Goal: Information Seeking & Learning: Learn about a topic

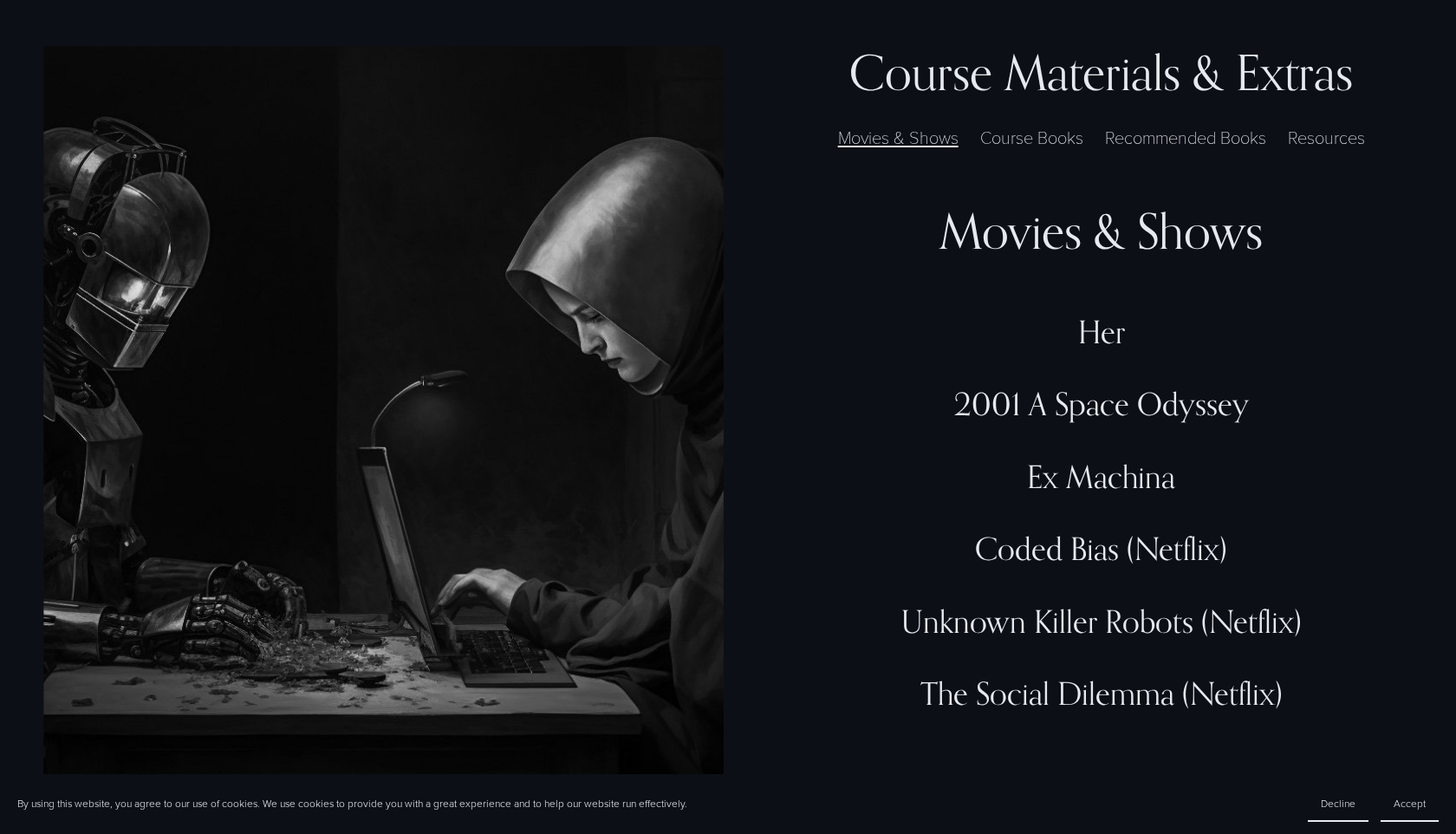
scroll to position [5065, 0]
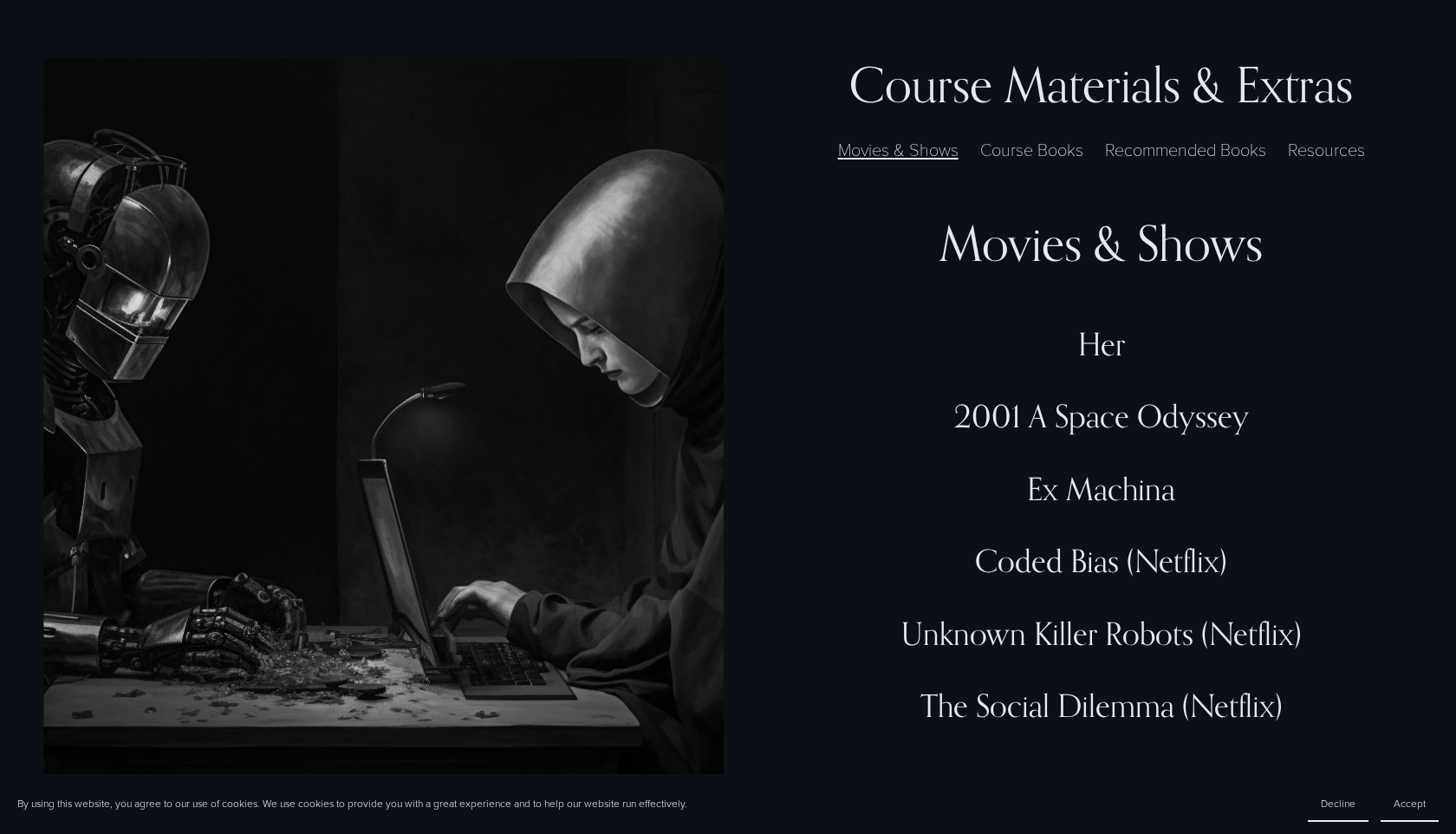
click at [1316, 136] on label "Resources" at bounding box center [1326, 149] width 94 height 26
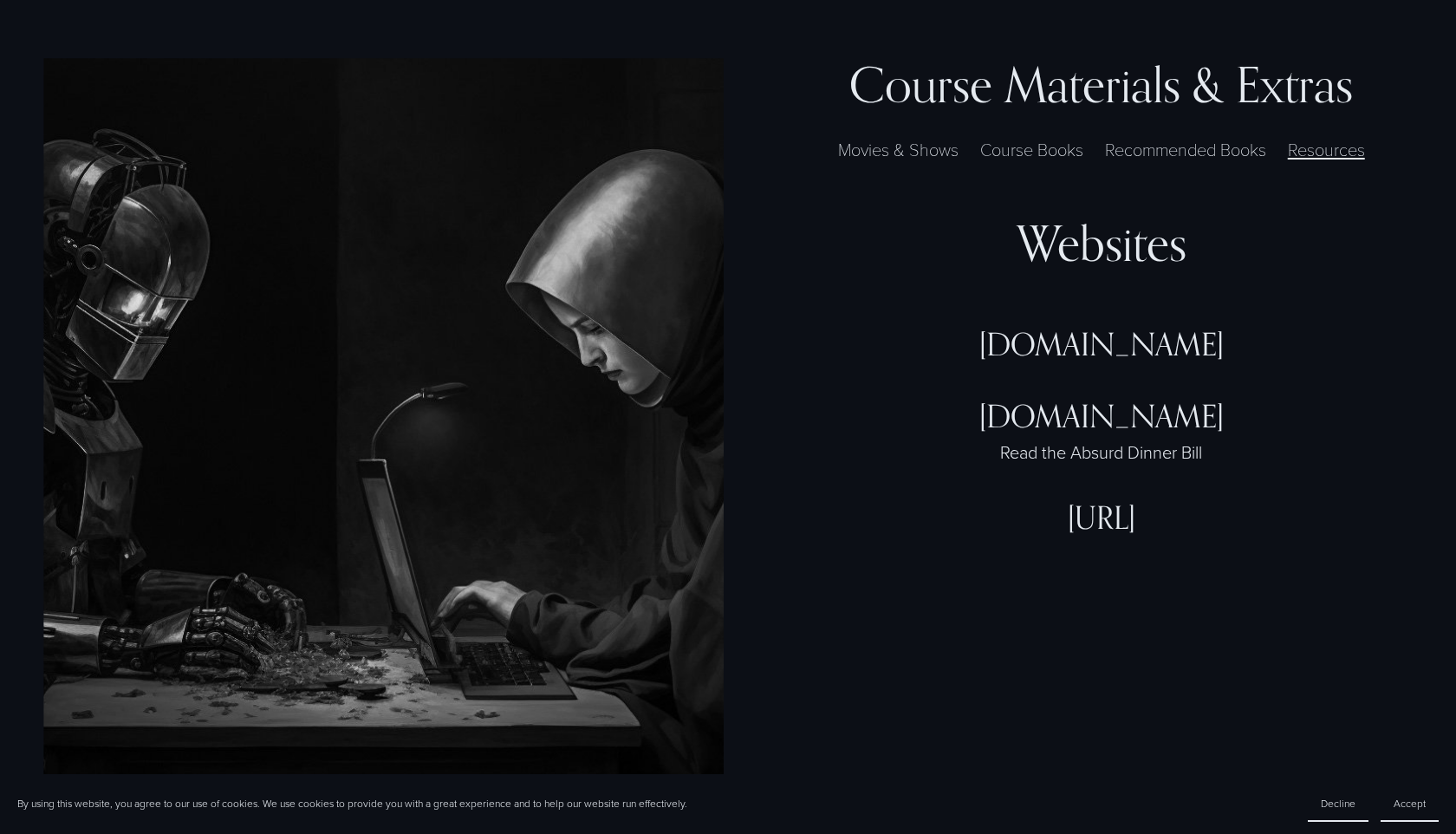
click at [1080, 499] on div "[URL]" at bounding box center [1102, 517] width 622 height 37
click at [1081, 499] on div "[URL]" at bounding box center [1102, 517] width 622 height 37
click at [1078, 448] on div "[DOMAIN_NAME] Read the Absurd Dinner Bill" at bounding box center [1102, 447] width 622 height 102
click at [1053, 397] on div "[DOMAIN_NAME]" at bounding box center [1102, 416] width 622 height 37
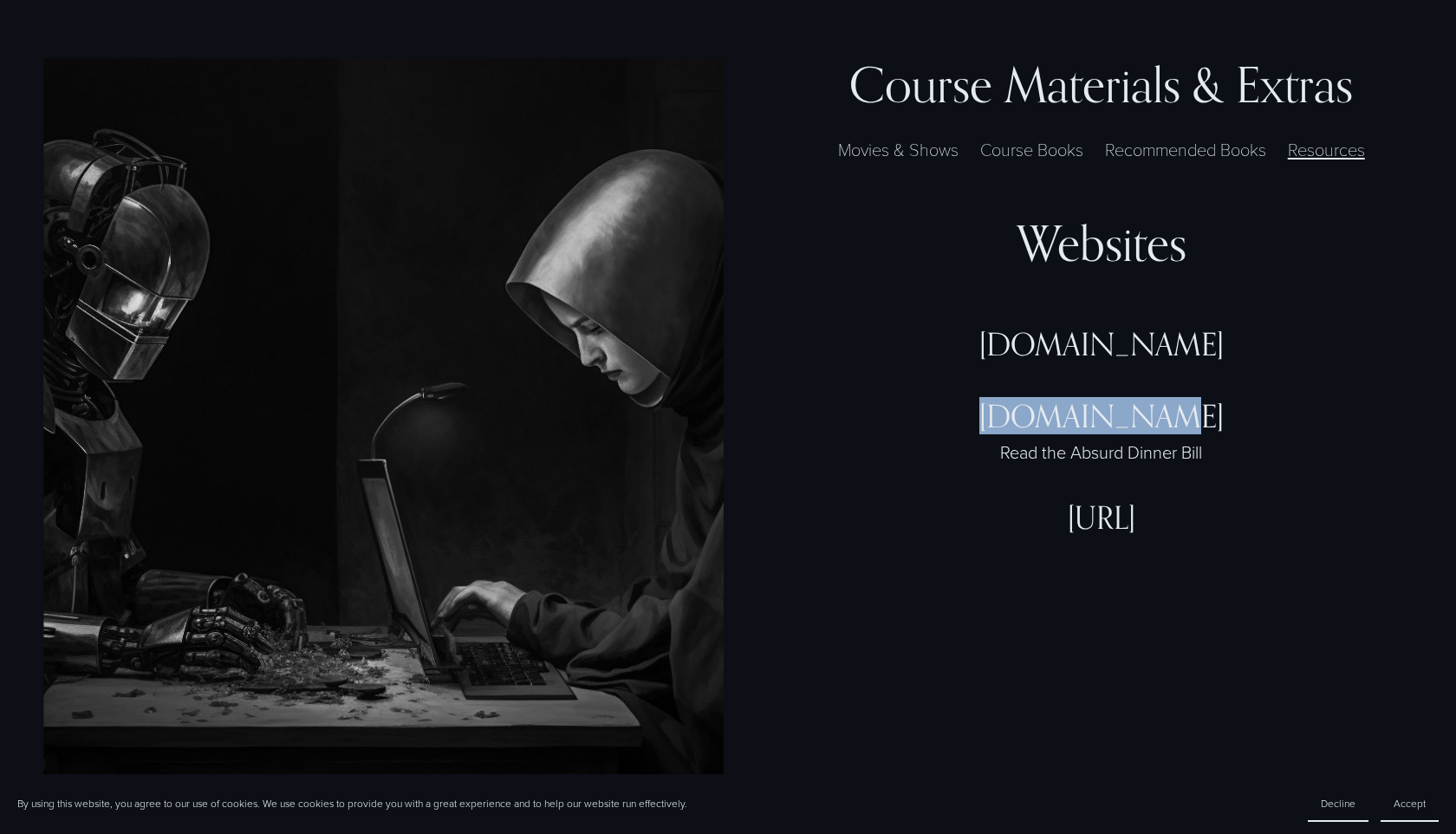
click at [1053, 397] on div "[DOMAIN_NAME]" at bounding box center [1102, 416] width 622 height 37
click at [1058, 440] on div "Read the Absurd Dinner Bill" at bounding box center [1102, 452] width 622 height 24
click at [1058, 397] on div "[DOMAIN_NAME]" at bounding box center [1102, 416] width 622 height 37
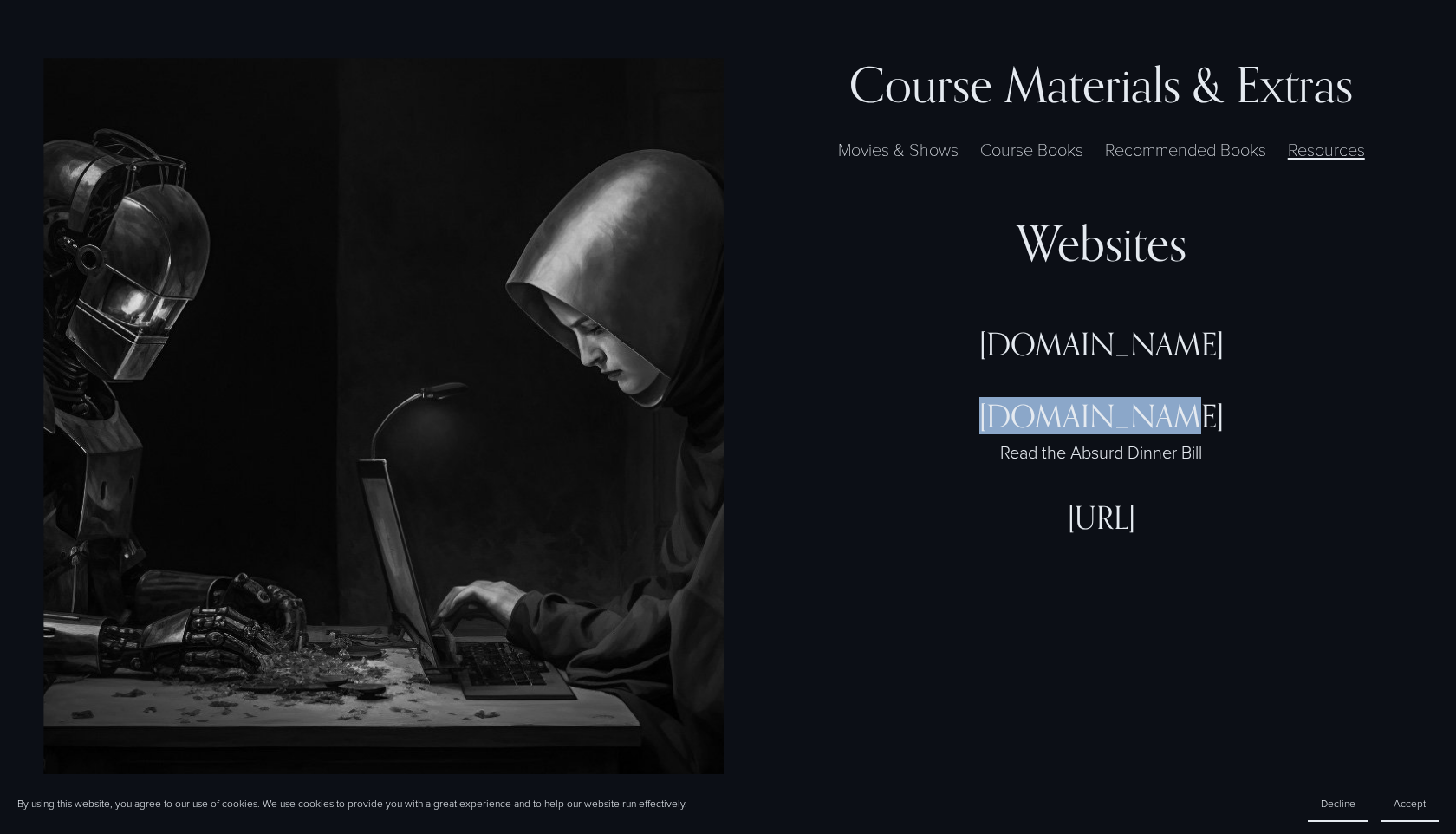
click at [1058, 397] on div "[DOMAIN_NAME]" at bounding box center [1102, 416] width 622 height 37
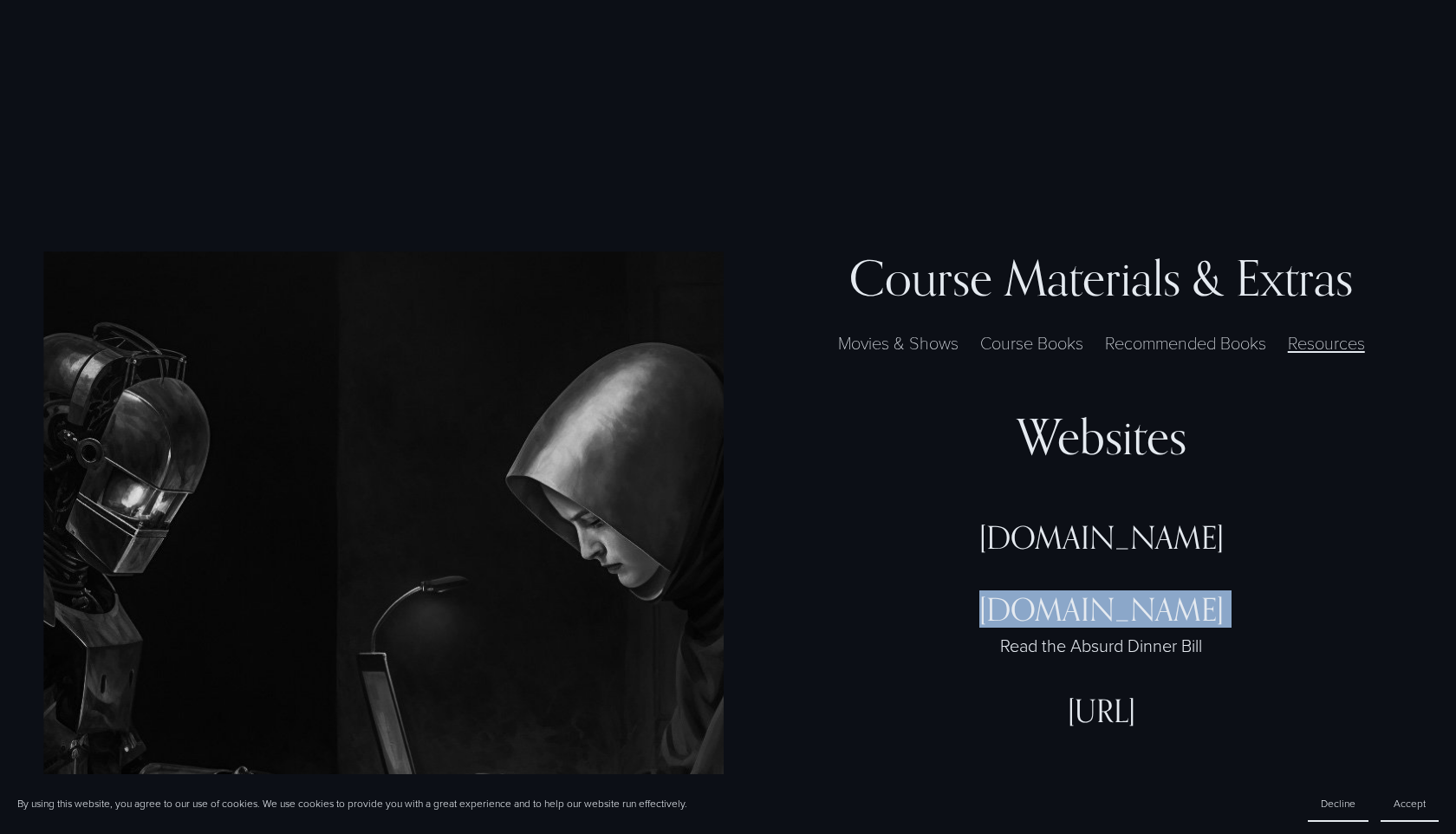
scroll to position [4869, 0]
click at [927, 331] on label "Movies & Shows" at bounding box center [898, 344] width 138 height 26
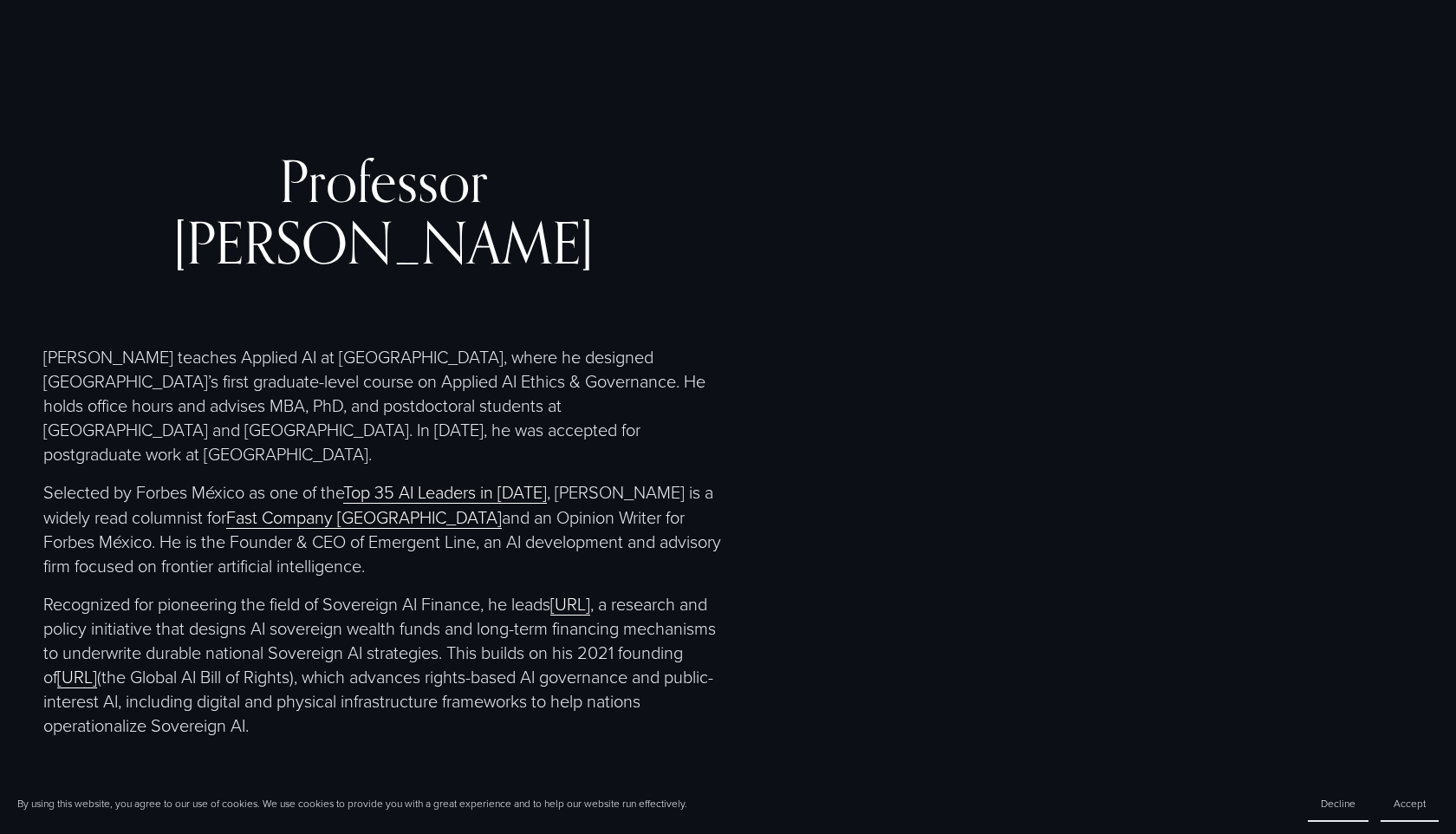
scroll to position [3427, 0]
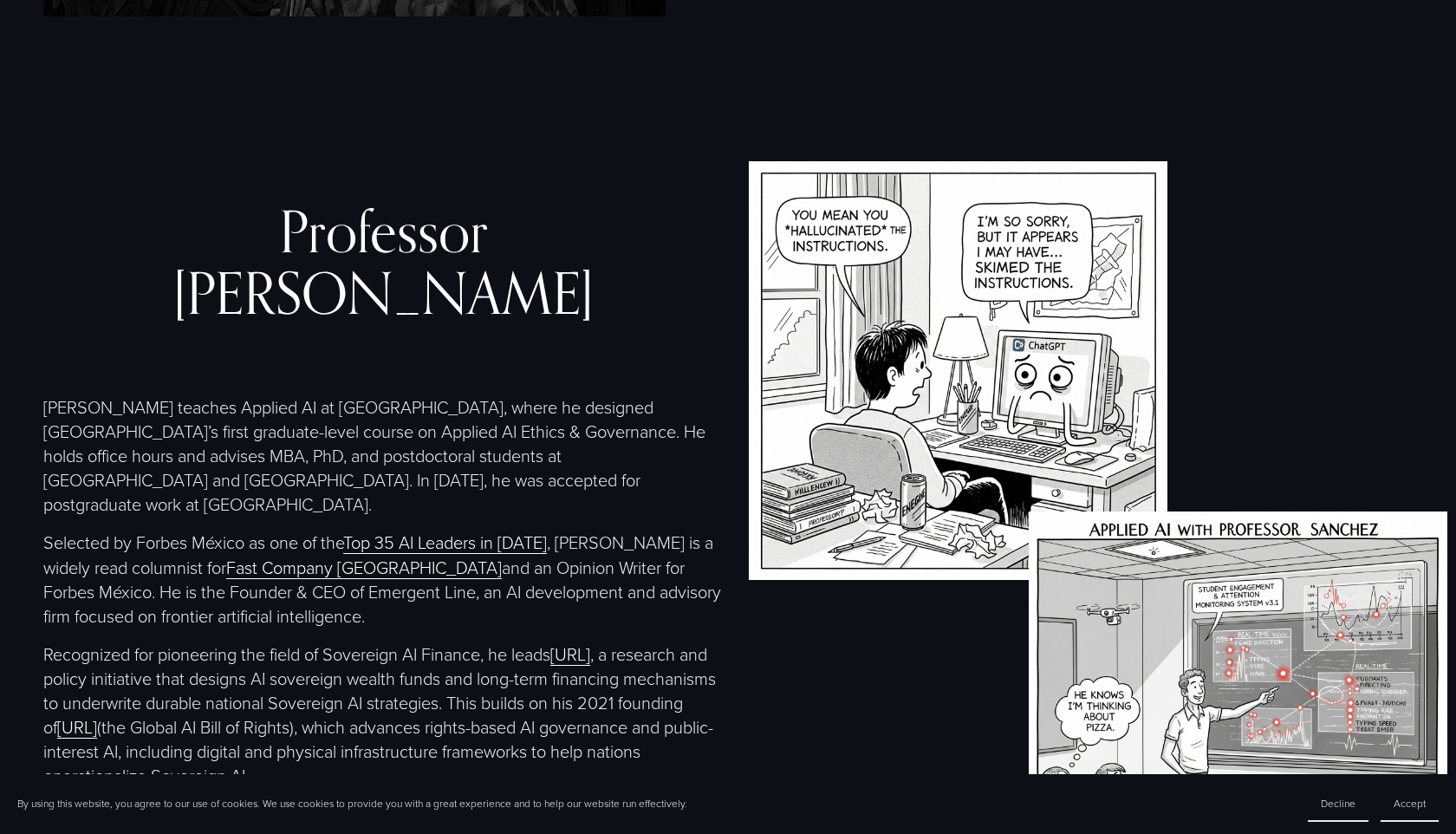
click at [368, 554] on link "Fast Company [GEOGRAPHIC_DATA]" at bounding box center [364, 567] width 276 height 24
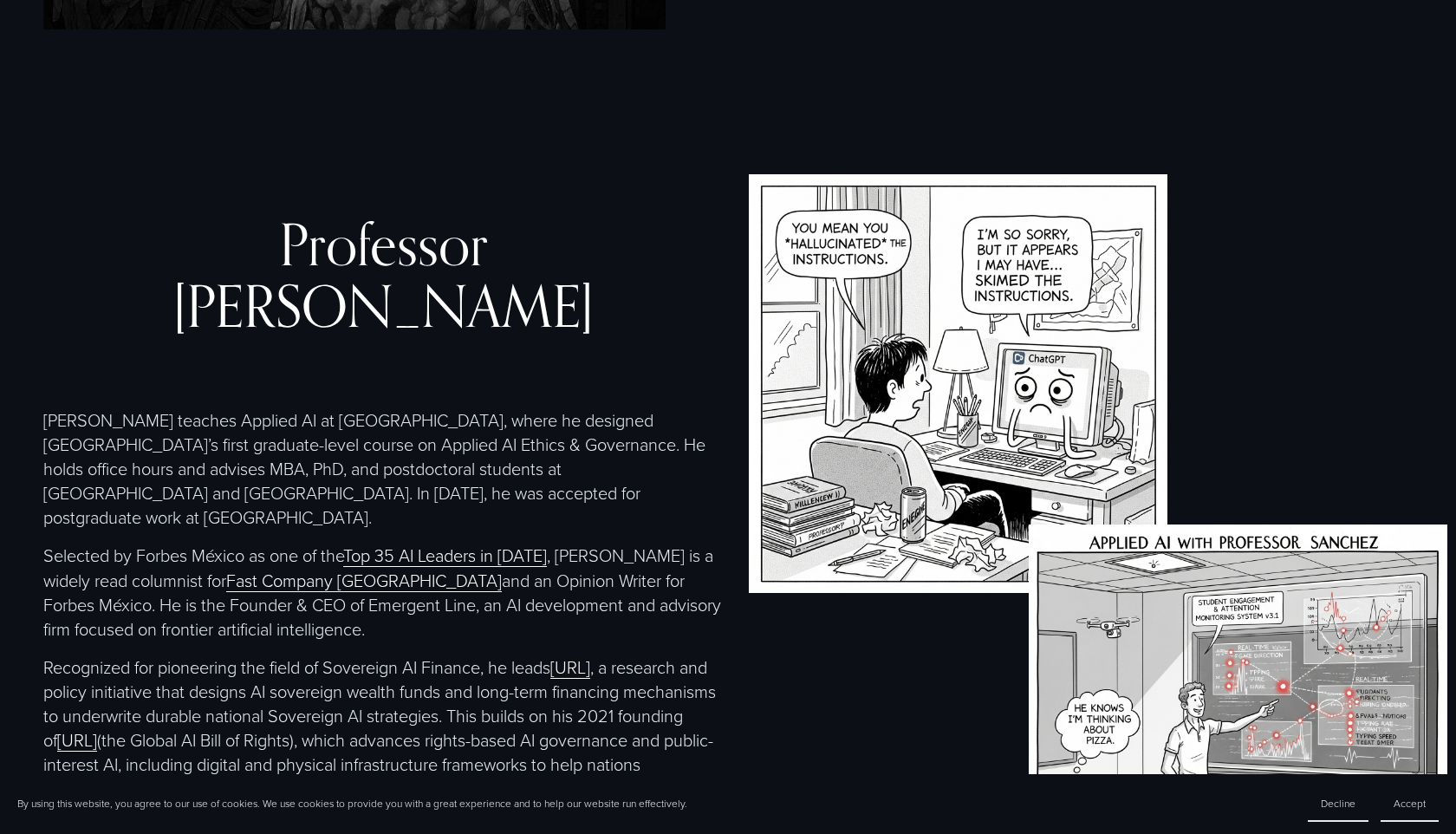
scroll to position [3516, 0]
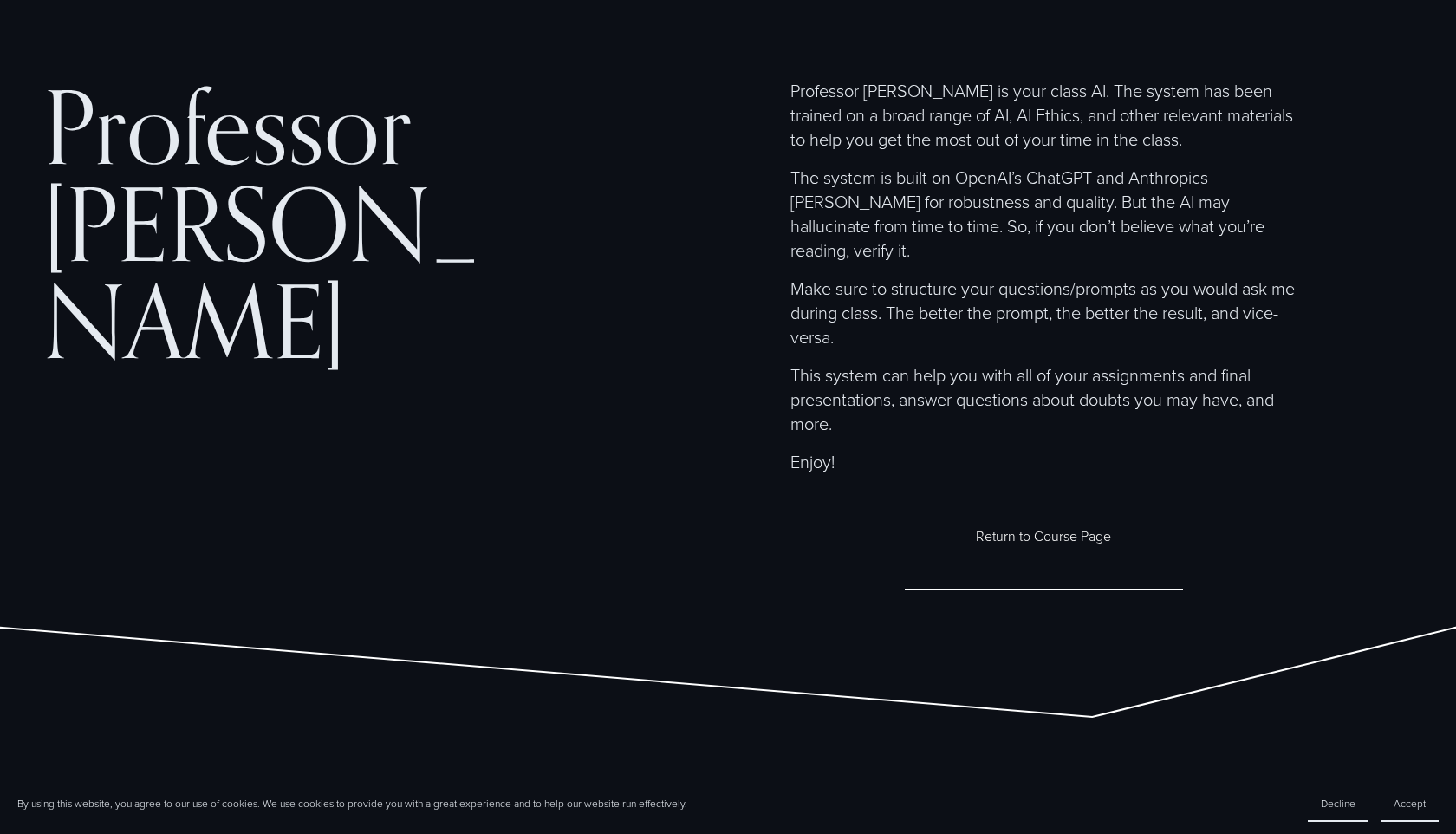
click at [279, 297] on h1 "Professor [PERSON_NAME]" at bounding box center [268, 224] width 450 height 292
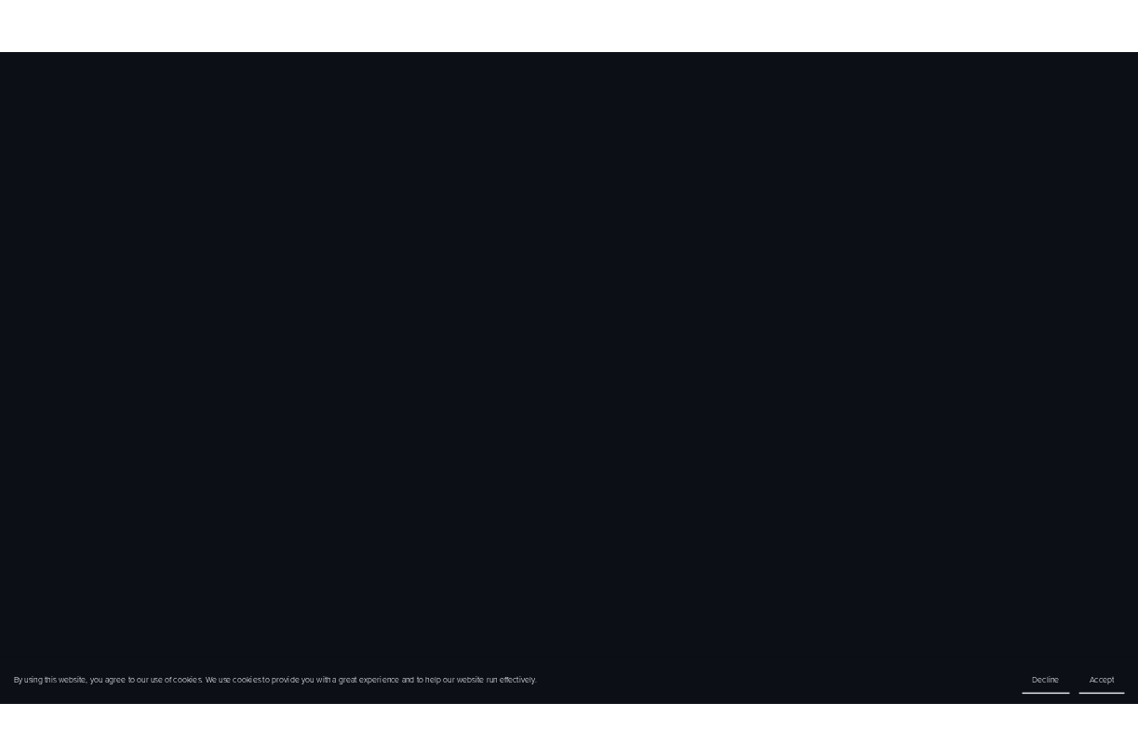
scroll to position [916, 0]
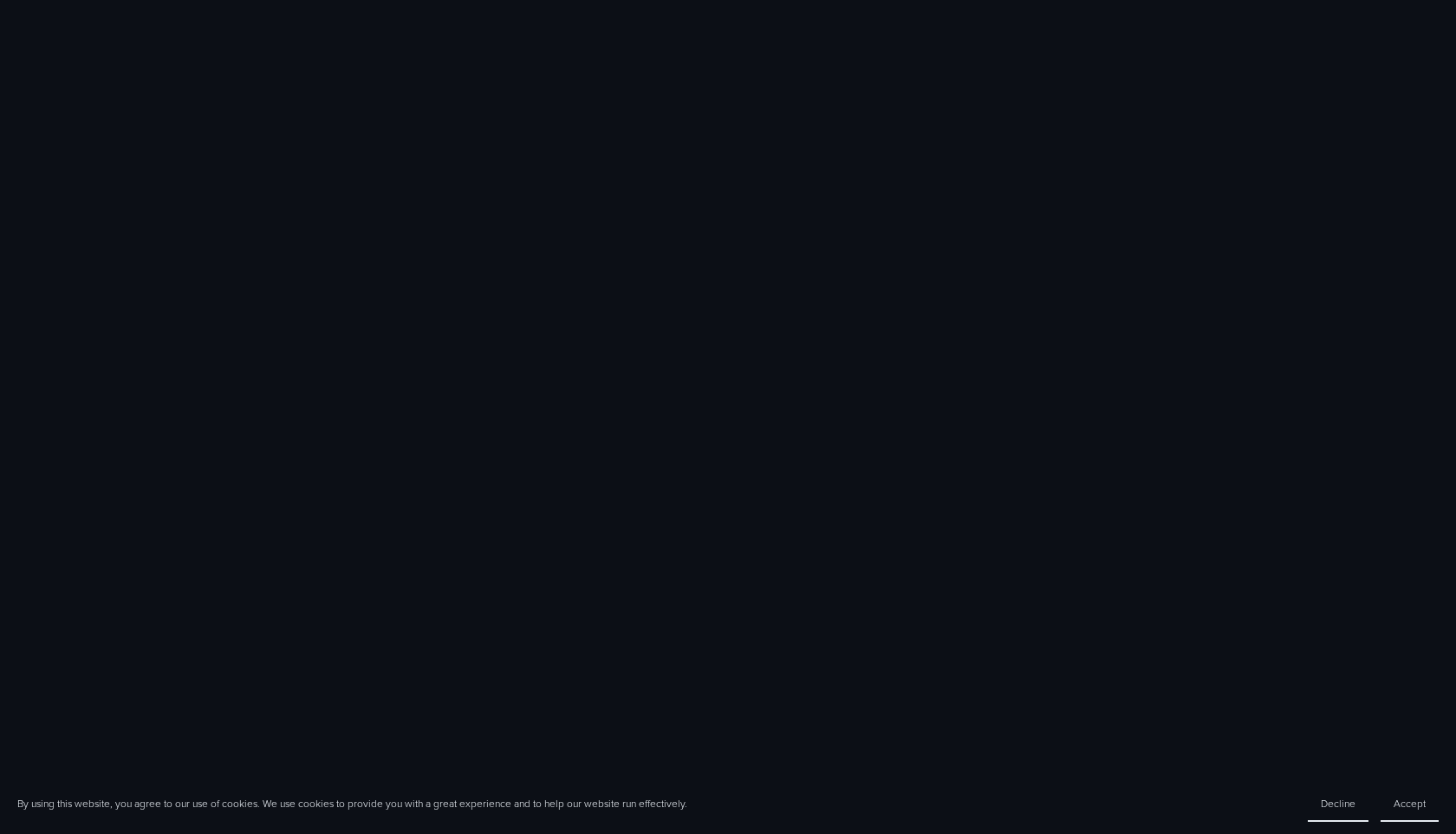
click at [796, 116] on div "OpenAI - ChatGPT Anthropic - [PERSON_NAME] Please make sure to check your answe…" at bounding box center [728, 504] width 1456 height 1088
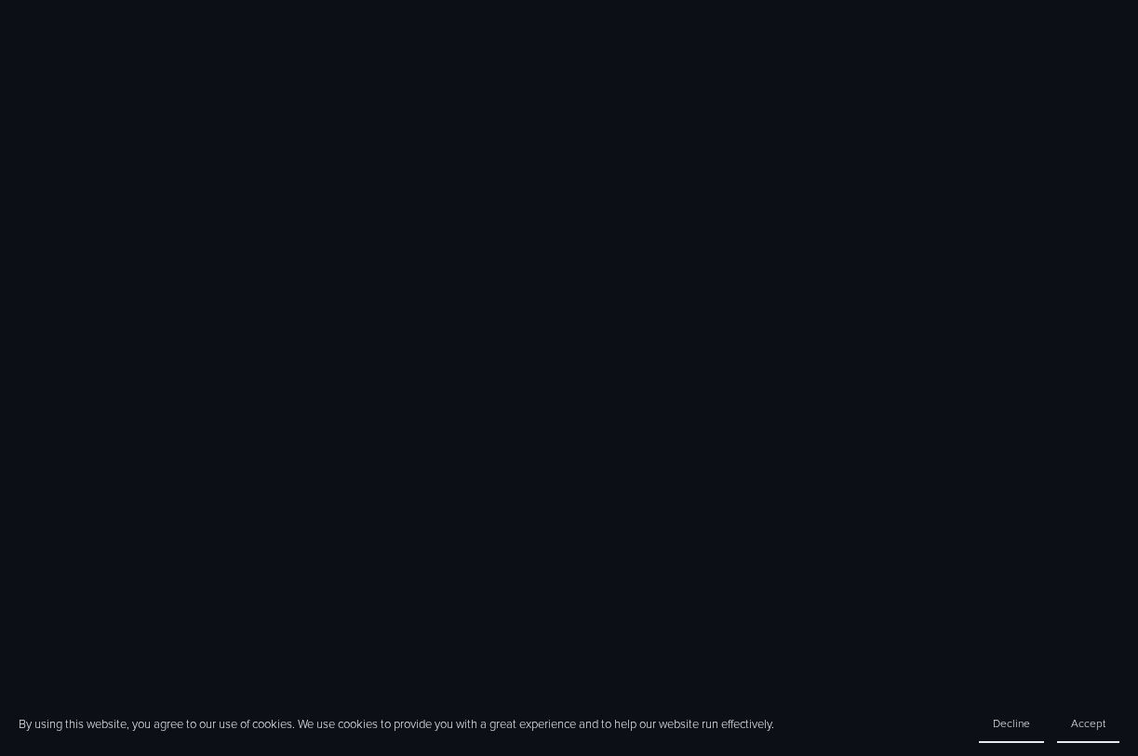
scroll to position [930, 0]
